Goal: Find specific page/section

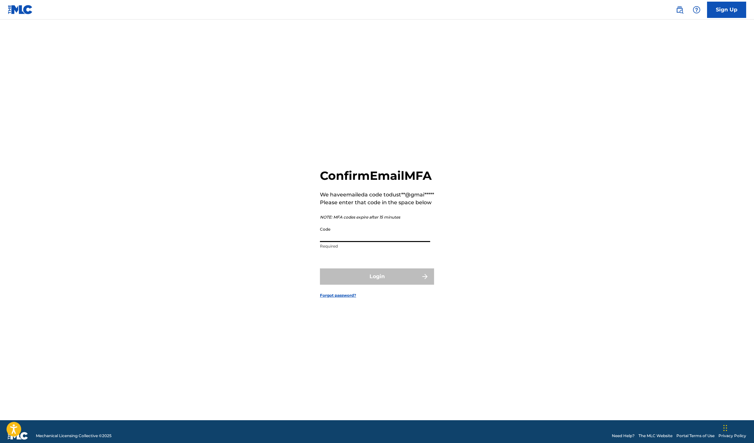
click at [350, 242] on input "Code" at bounding box center [375, 233] width 110 height 19
type input "404774"
click at [397, 284] on button "Login" at bounding box center [377, 277] width 114 height 16
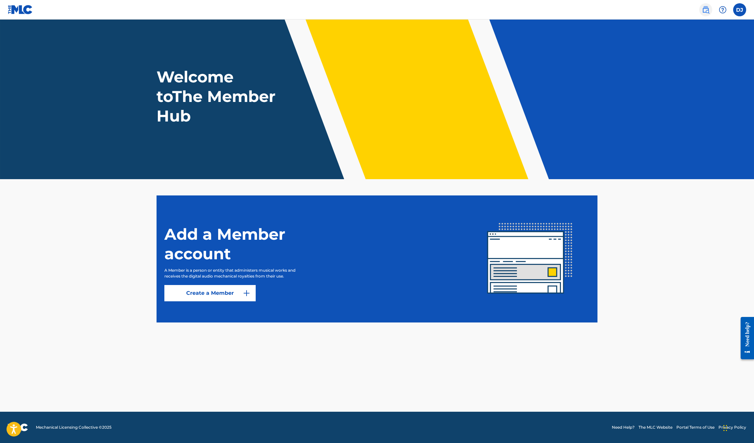
click at [704, 11] on img at bounding box center [706, 10] width 8 height 8
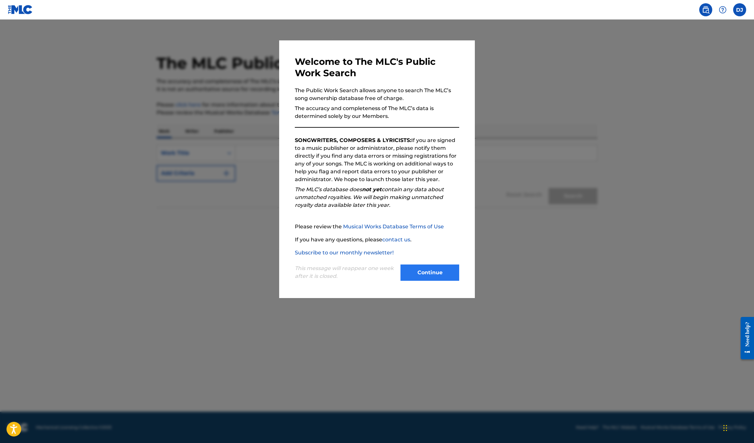
click at [419, 274] on button "Continue" at bounding box center [429, 273] width 59 height 16
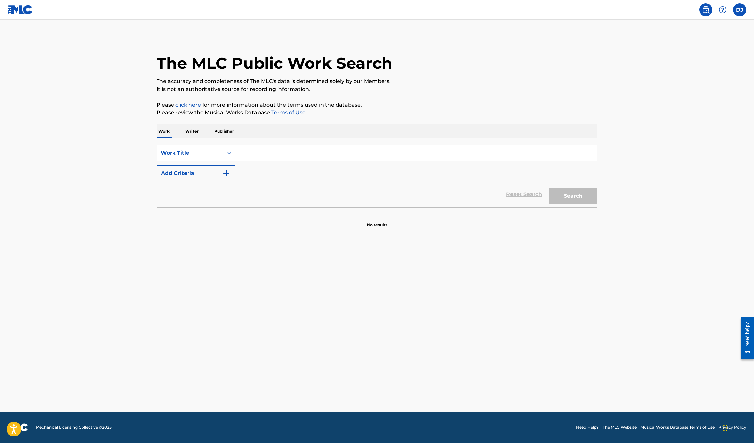
click at [192, 129] on p "Writer" at bounding box center [191, 132] width 17 height 14
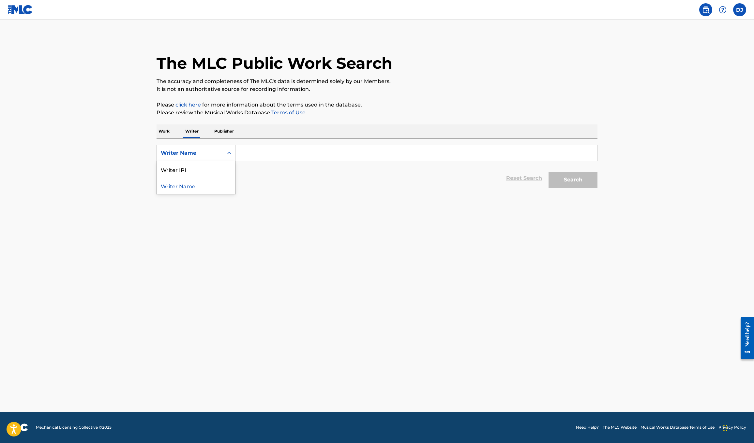
click at [228, 152] on icon "Search Form" at bounding box center [229, 153] width 7 height 7
click at [297, 194] on main "The MLC Public Work Search The accuracy and completeness of The MLC's data is d…" at bounding box center [377, 216] width 754 height 392
click at [740, 8] on label at bounding box center [739, 9] width 13 height 13
click at [739, 10] on input "DJ [PERSON_NAME] [EMAIL_ADDRESS][DOMAIN_NAME] Notification Preferences Profile …" at bounding box center [739, 10] width 0 height 0
click at [674, 80] on link "Profile" at bounding box center [675, 81] width 13 height 6
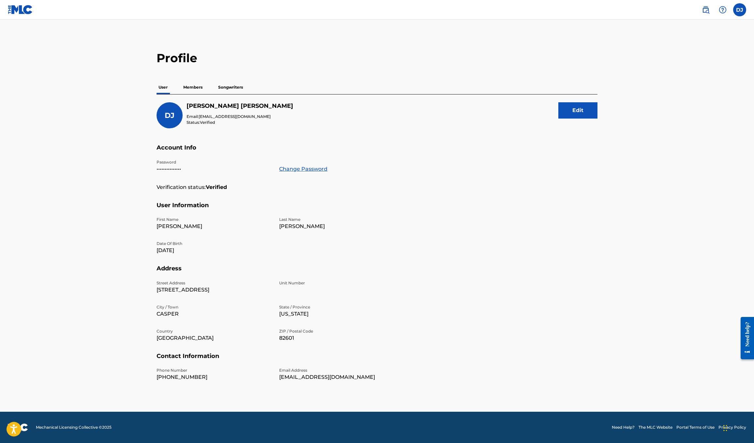
click at [236, 86] on p "Songwriters" at bounding box center [230, 88] width 29 height 14
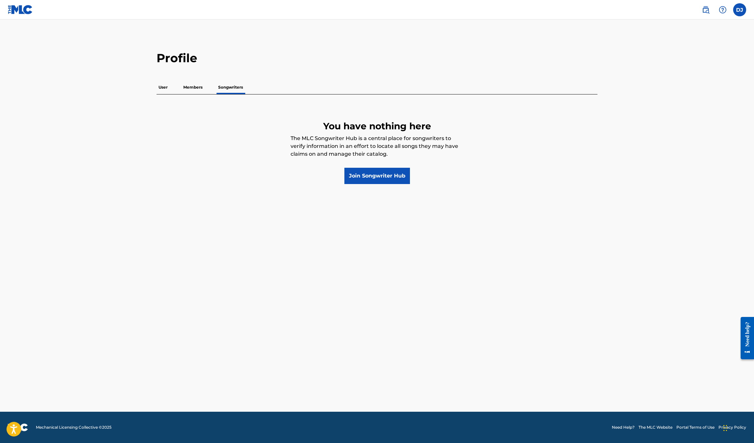
click at [193, 85] on p "Members" at bounding box center [192, 88] width 23 height 14
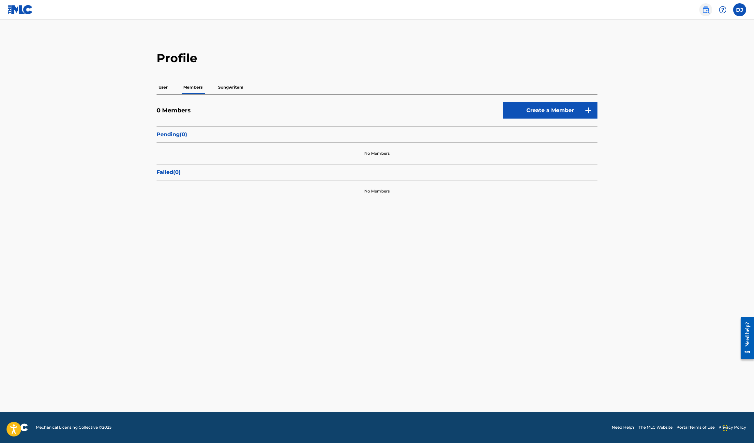
click at [706, 9] on img at bounding box center [706, 10] width 8 height 8
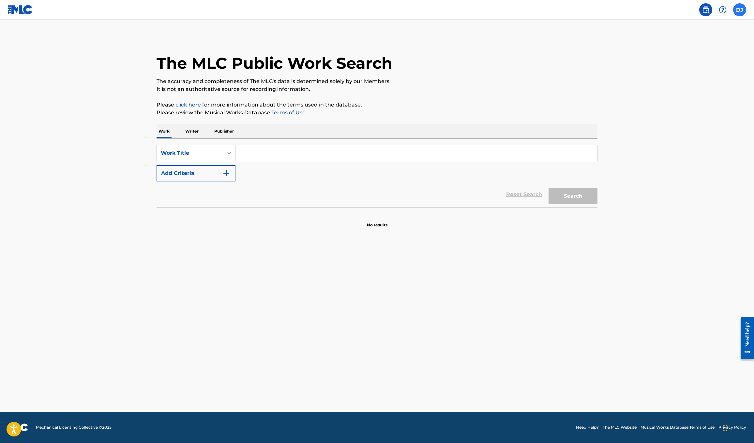
click at [738, 9] on label at bounding box center [739, 9] width 13 height 13
click at [739, 10] on input "DJ [PERSON_NAME] [EMAIL_ADDRESS][DOMAIN_NAME] Notification Preferences Profile …" at bounding box center [739, 10] width 0 height 0
click at [564, 53] on div "The MLC Public Work Search" at bounding box center [376, 60] width 441 height 48
click at [739, 11] on label at bounding box center [739, 9] width 13 height 13
click at [739, 10] on input "DJ [PERSON_NAME] [EMAIL_ADDRESS][DOMAIN_NAME] Notification Preferences Profile …" at bounding box center [739, 10] width 0 height 0
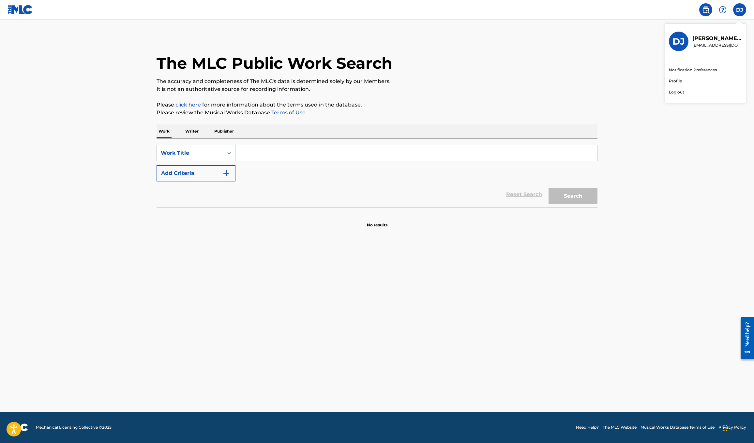
click at [678, 91] on p "Log out" at bounding box center [676, 92] width 15 height 6
click at [739, 10] on input "DJ [PERSON_NAME] [EMAIL_ADDRESS][DOMAIN_NAME] Notification Preferences Profile …" at bounding box center [739, 10] width 0 height 0
